Goal: Navigation & Orientation: Find specific page/section

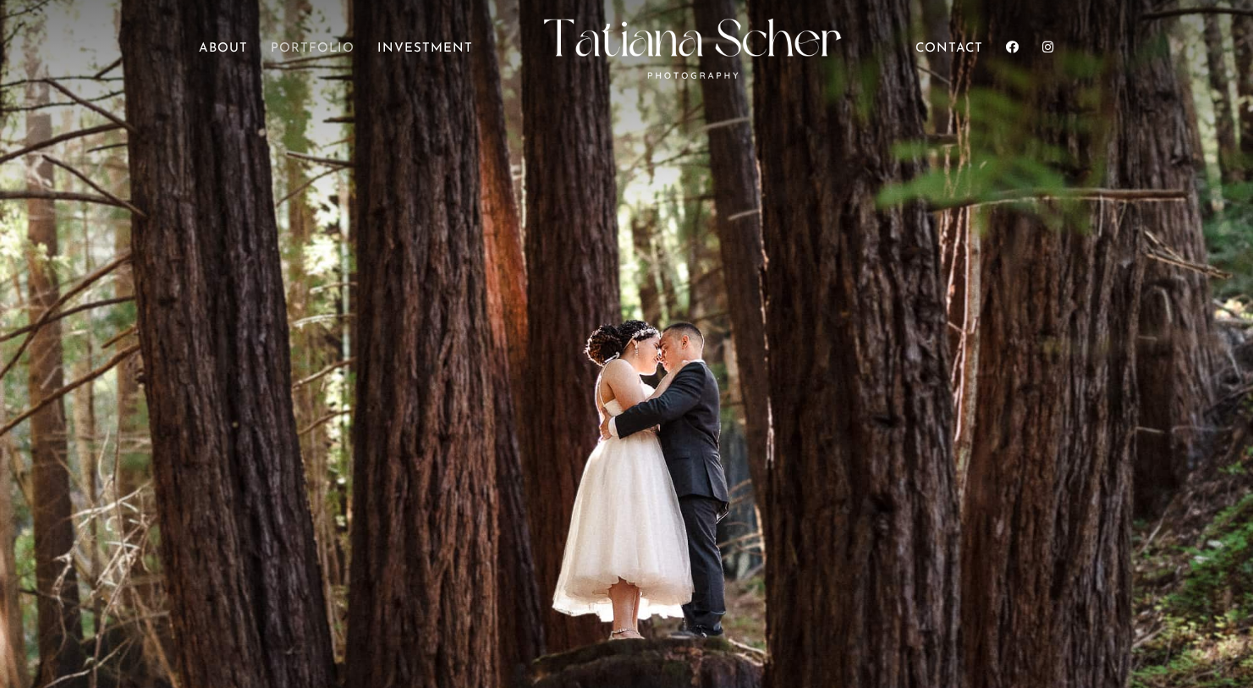
click at [304, 50] on link "Portfolio" at bounding box center [313, 66] width 84 height 47
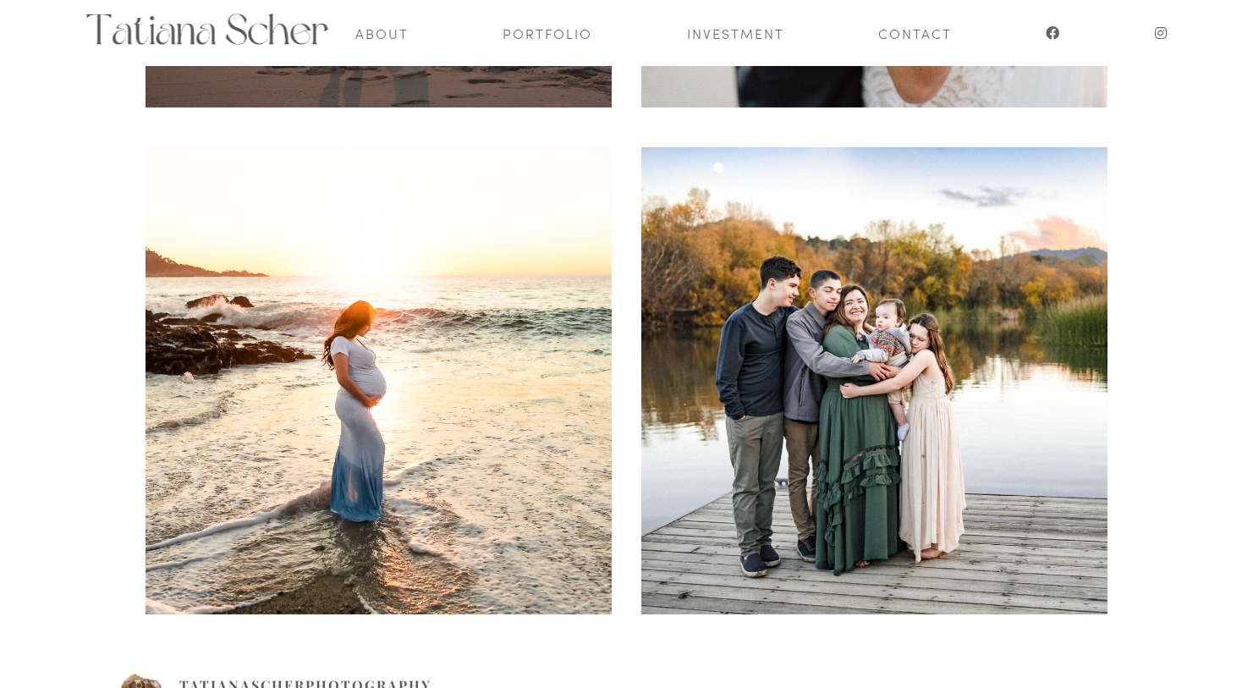
scroll to position [686, 0]
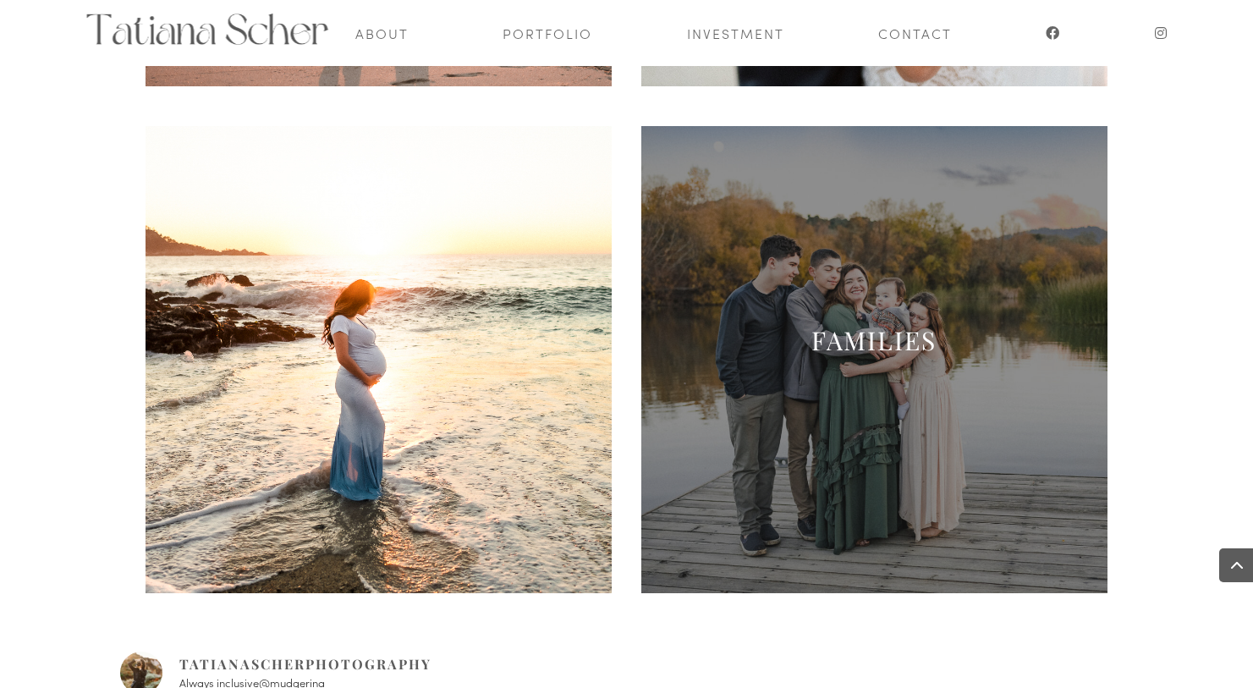
click at [774, 353] on h2 "Families" at bounding box center [874, 344] width 467 height 41
click at [857, 342] on link "Families" at bounding box center [873, 340] width 125 height 34
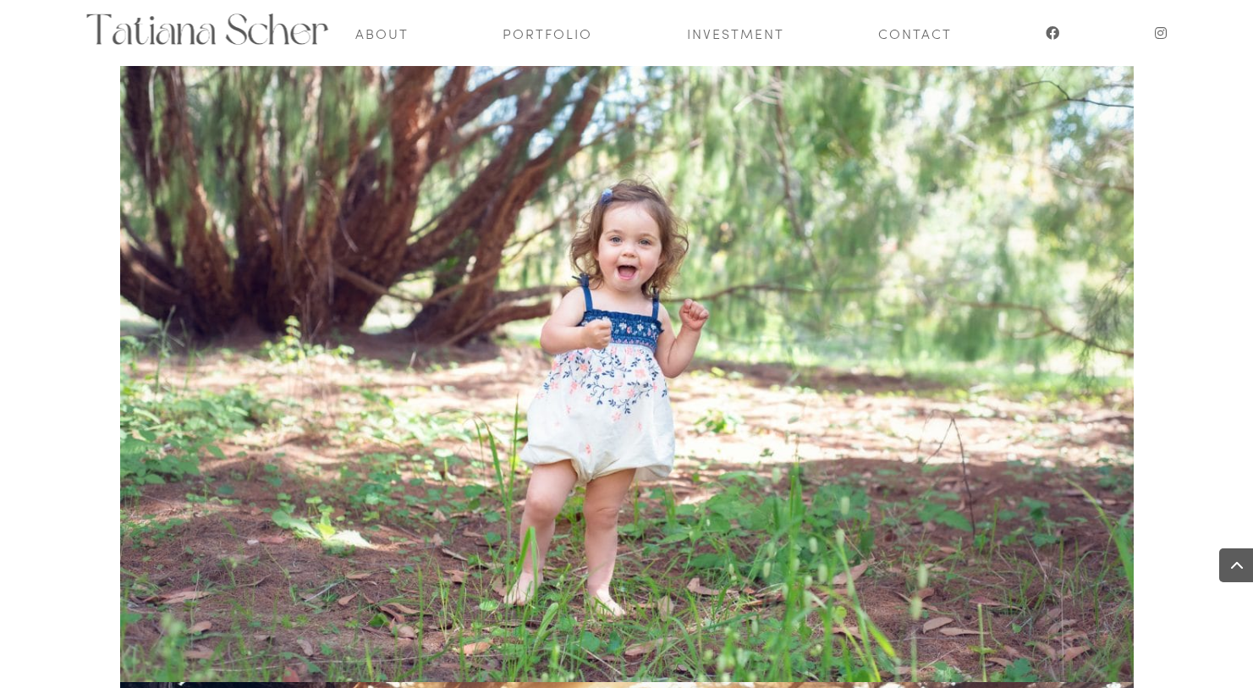
scroll to position [9353, 0]
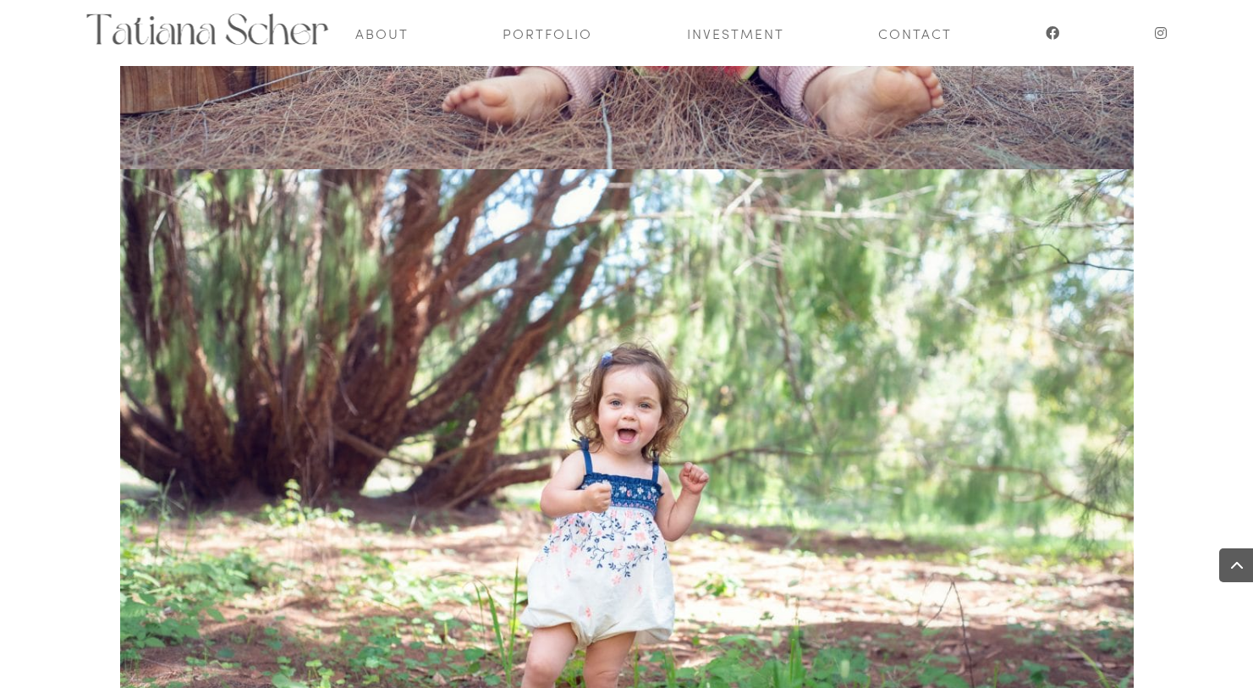
click at [170, 46] on div at bounding box center [220, 33] width 271 height 66
click at [178, 27] on img at bounding box center [207, 29] width 245 height 31
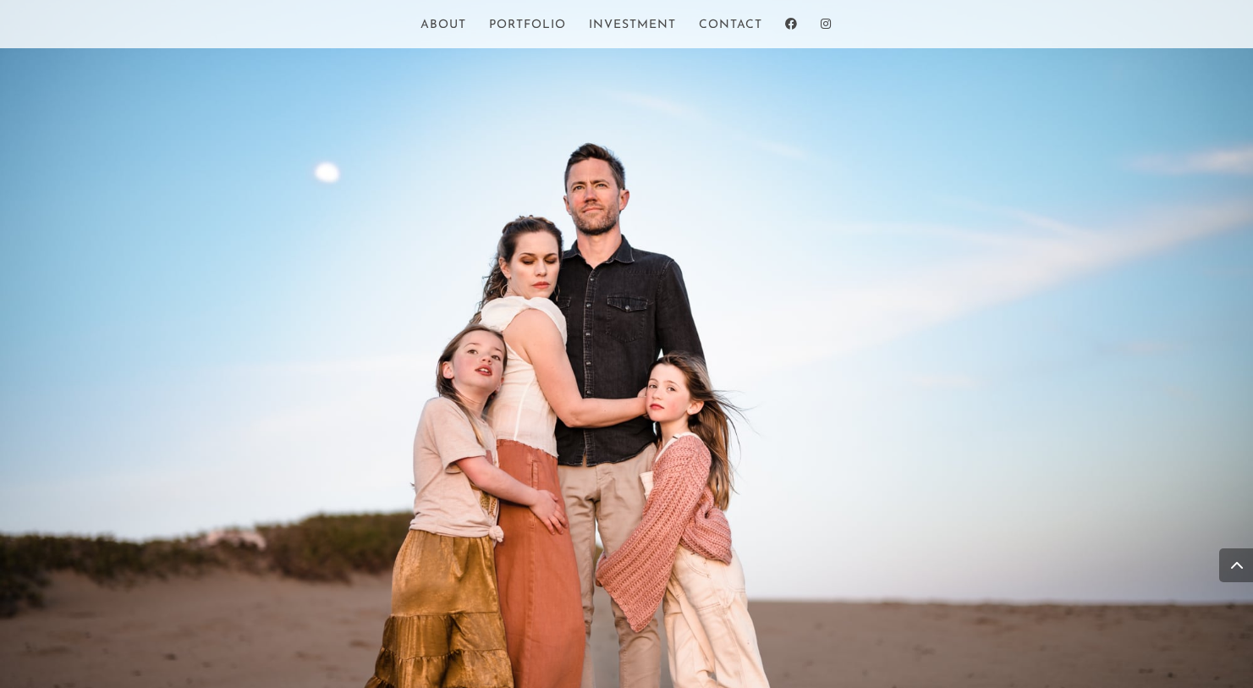
scroll to position [2912, 0]
